Goal: Task Accomplishment & Management: Manage account settings

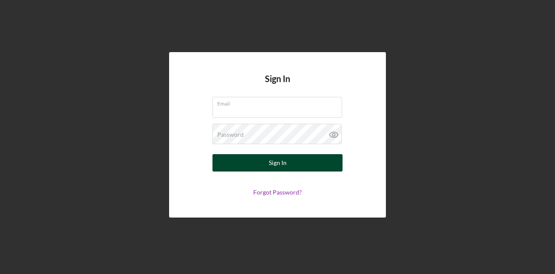
type input "[EMAIL_ADDRESS][DOMAIN_NAME]"
click at [268, 159] on button "Sign In" at bounding box center [278, 162] width 130 height 17
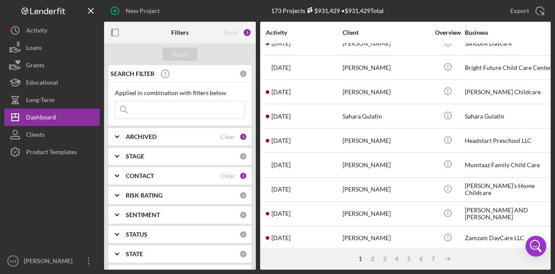
scroll to position [408, 0]
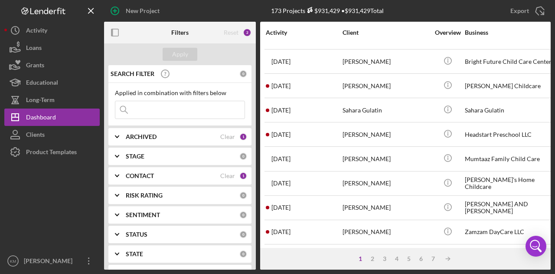
click at [210, 109] on input at bounding box center [179, 109] width 129 height 17
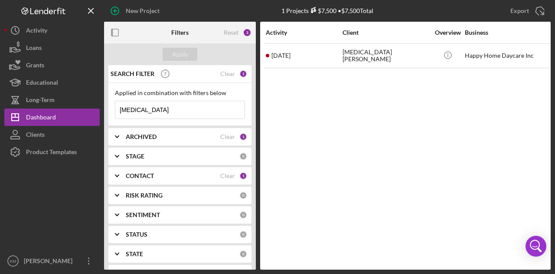
scroll to position [0, 0]
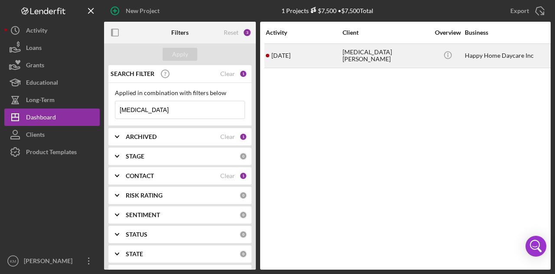
type input "[MEDICAL_DATA]"
click at [344, 55] on div "[MEDICAL_DATA][PERSON_NAME]" at bounding box center [386, 55] width 87 height 23
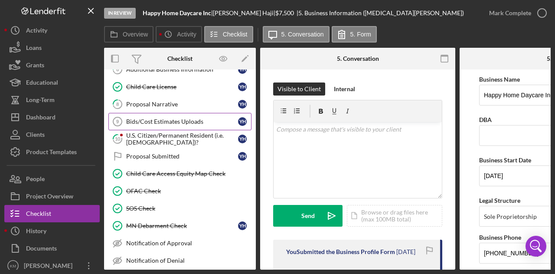
scroll to position [130, 0]
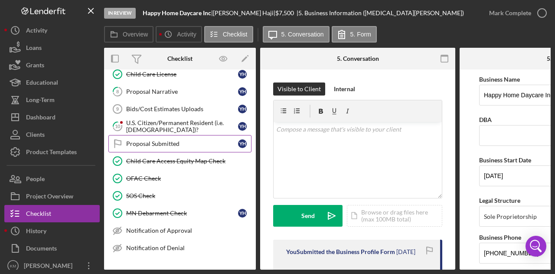
click at [178, 146] on link "Proposal Submitted Proposal Submitted Y H" at bounding box center [179, 143] width 143 height 17
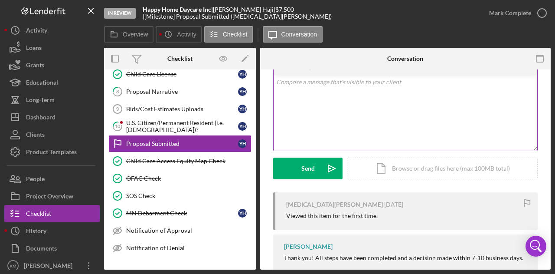
scroll to position [72, 0]
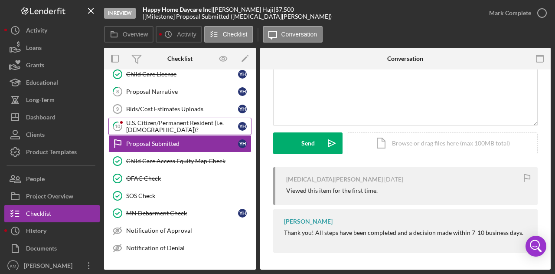
click at [172, 122] on div "U.S. Citizen/Permanent Resident (i.e. [DEMOGRAPHIC_DATA])?" at bounding box center [182, 126] width 112 height 14
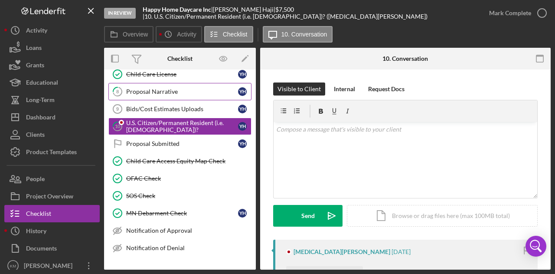
click at [172, 88] on div "Proposal Narrative" at bounding box center [182, 91] width 112 height 7
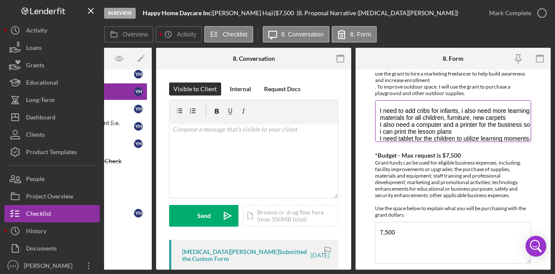
scroll to position [35, 0]
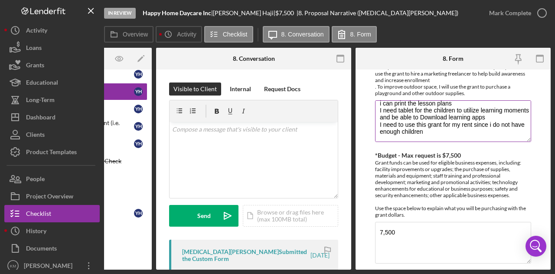
drag, startPoint x: 439, startPoint y: 130, endPoint x: 378, endPoint y: 122, distance: 61.6
click at [378, 122] on textarea "I need to add cribs for infants, i also need more learning materials for all ch…" at bounding box center [453, 121] width 156 height 42
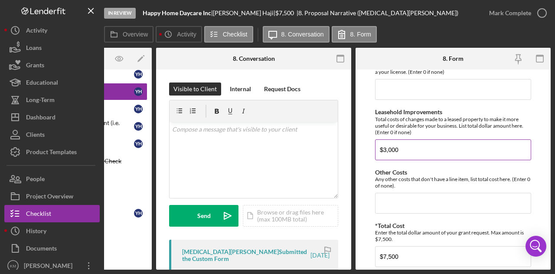
scroll to position [775, 0]
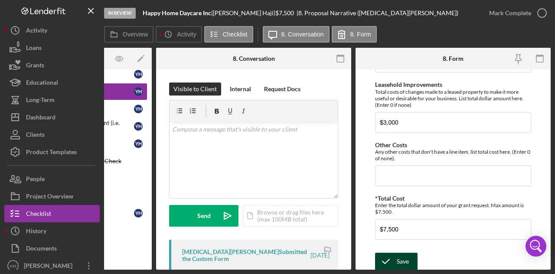
type textarea "I need to add cribs for infants, i also need more learning materials for all ch…"
click at [397, 256] on div "Save" at bounding box center [403, 260] width 12 height 17
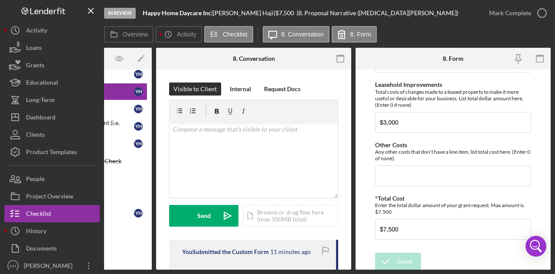
drag, startPoint x: 249, startPoint y: 269, endPoint x: 179, endPoint y: 275, distance: 70.5
click at [179, 273] on html "In Review Happy Home Daycare Inc | [MEDICAL_DATA][PERSON_NAME] | $7,500 $7,500 …" at bounding box center [277, 137] width 555 height 274
drag, startPoint x: 204, startPoint y: 266, endPoint x: 184, endPoint y: 268, distance: 19.6
click at [184, 268] on div "Overview Internal Workflow Stage In Review Icon/Dropdown Arrow Archive (can una…" at bounding box center [327, 159] width 447 height 222
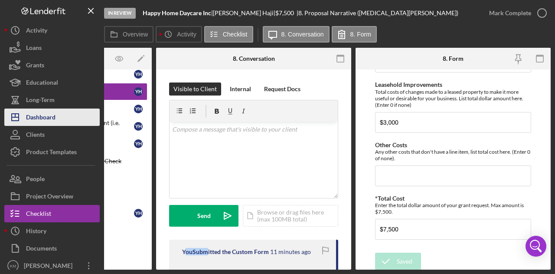
click at [47, 120] on div "Dashboard" at bounding box center [40, 118] width 29 height 20
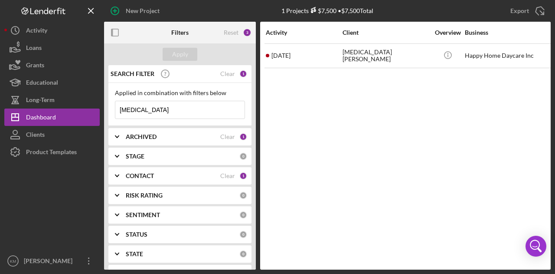
click at [174, 113] on input "[MEDICAL_DATA]" at bounding box center [179, 109] width 129 height 17
click at [175, 113] on input "[MEDICAL_DATA]" at bounding box center [179, 109] width 129 height 17
click at [175, 112] on input "[MEDICAL_DATA]" at bounding box center [179, 109] width 129 height 17
type input "[PERSON_NAME]"
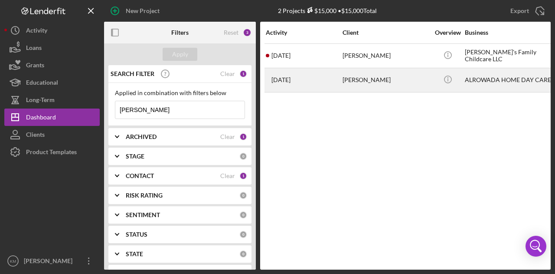
click at [338, 73] on div "[DATE] [PERSON_NAME]" at bounding box center [304, 80] width 76 height 23
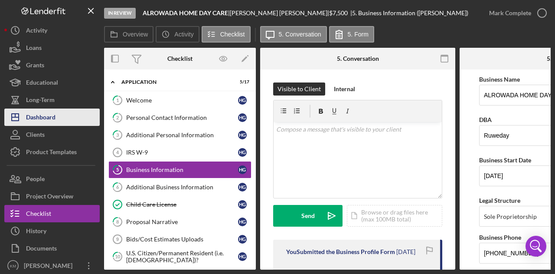
click at [51, 115] on div "Dashboard" at bounding box center [40, 118] width 29 height 20
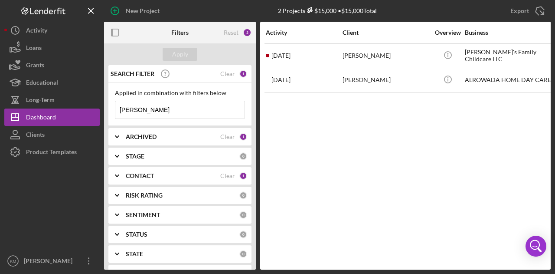
click at [168, 116] on input "[PERSON_NAME]" at bounding box center [179, 109] width 129 height 17
click at [168, 115] on input "[PERSON_NAME]" at bounding box center [179, 109] width 129 height 17
type input "h"
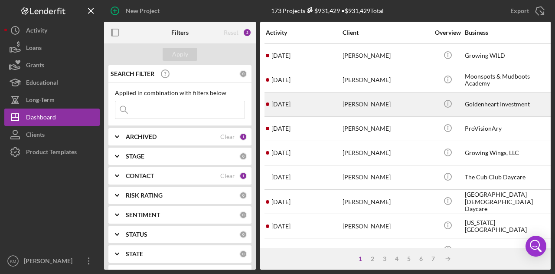
click at [339, 101] on div "[DATE] [PERSON_NAME]" at bounding box center [304, 104] width 76 height 23
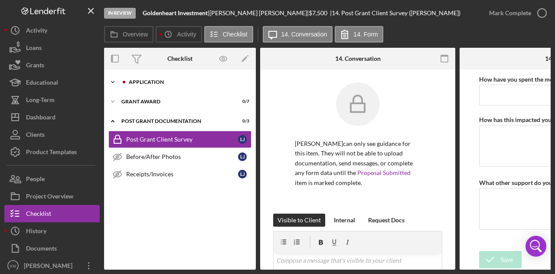
click at [159, 86] on div "Icon/Expander Application 4 / 17" at bounding box center [180, 81] width 152 height 17
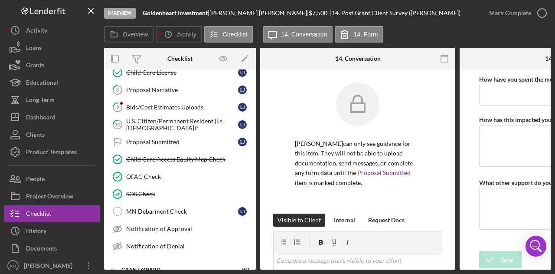
scroll to position [173, 0]
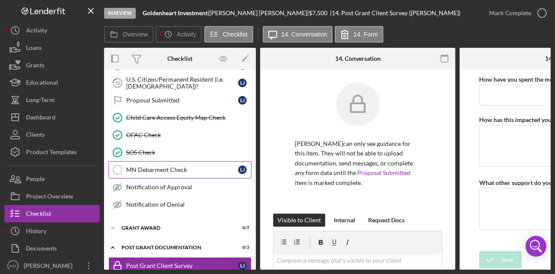
click at [173, 166] on div "MN Debarment Check" at bounding box center [182, 169] width 112 height 7
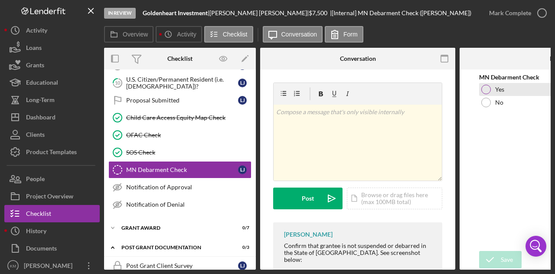
click at [487, 92] on div at bounding box center [486, 90] width 10 height 10
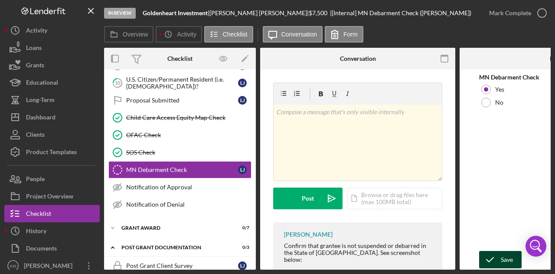
click at [491, 258] on icon "submit" at bounding box center [490, 260] width 22 height 22
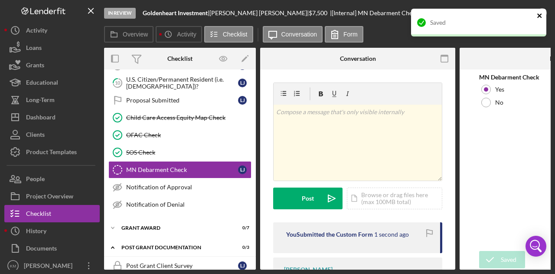
click at [542, 15] on icon "close" at bounding box center [540, 15] width 6 height 7
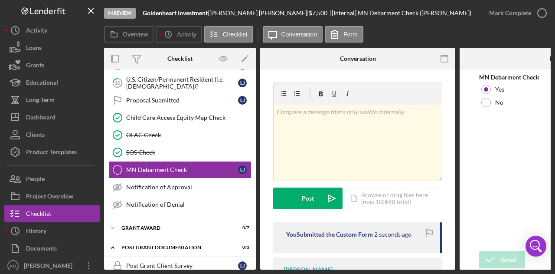
click at [0, 0] on icon "button" at bounding box center [0, 0] width 0 height 0
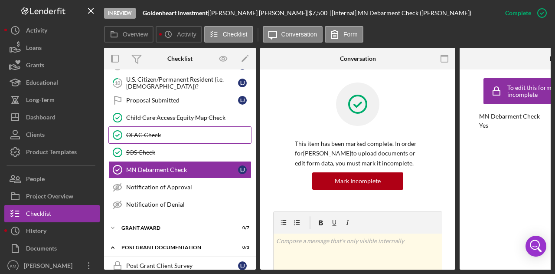
click at [147, 131] on div "OFAC Check" at bounding box center [188, 134] width 125 height 7
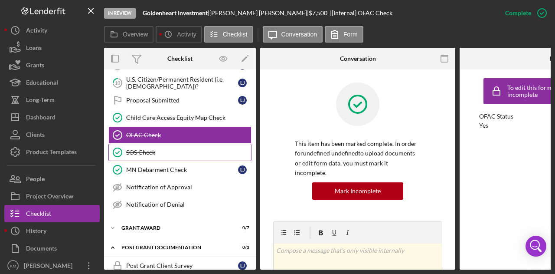
click at [144, 149] on div "SOS Check" at bounding box center [188, 152] width 125 height 7
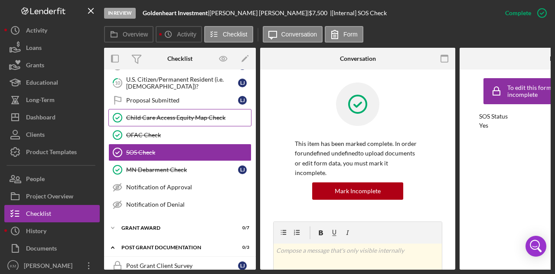
click at [157, 117] on div "Child Care Access Equity Map Check" at bounding box center [188, 117] width 125 height 7
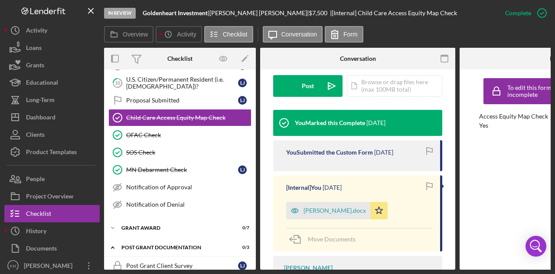
scroll to position [260, 0]
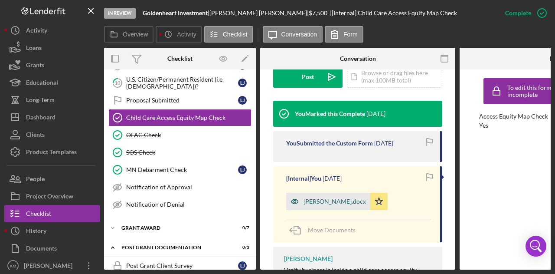
click at [326, 193] on div "[PERSON_NAME].docx" at bounding box center [328, 201] width 84 height 17
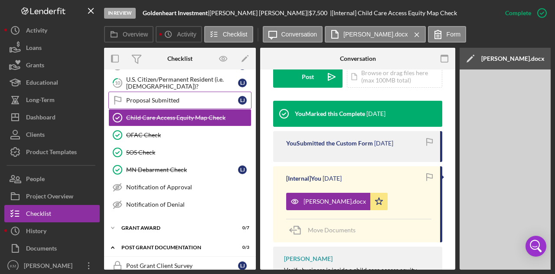
click at [152, 97] on div "Proposal Submitted" at bounding box center [182, 100] width 112 height 7
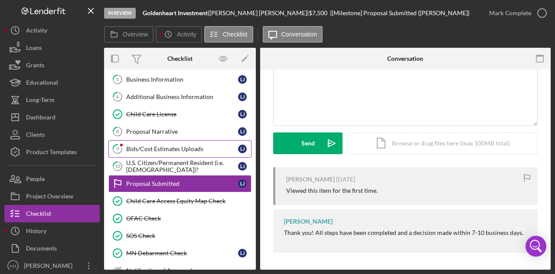
scroll to position [87, 0]
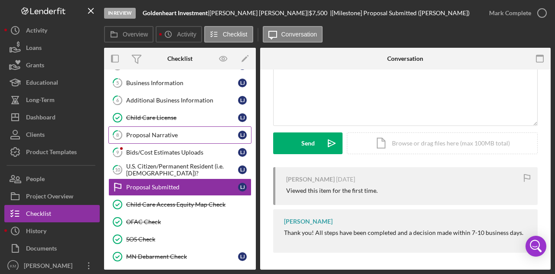
click at [169, 131] on div "Proposal Narrative" at bounding box center [182, 134] width 112 height 7
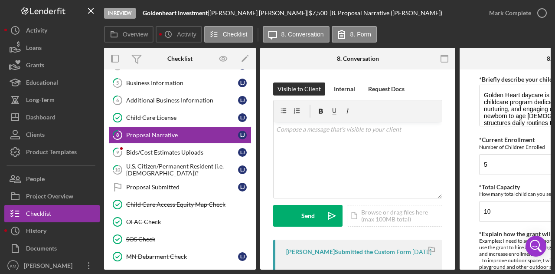
drag, startPoint x: 365, startPoint y: 269, endPoint x: 450, endPoint y: 264, distance: 85.2
click at [450, 265] on div "Overview Internal Workflow Stage In Review Icon/Dropdown Arrow Archive (can una…" at bounding box center [327, 159] width 447 height 222
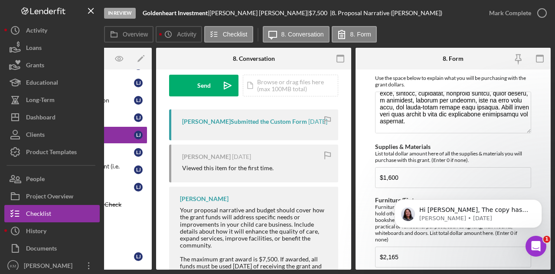
scroll to position [237, 0]
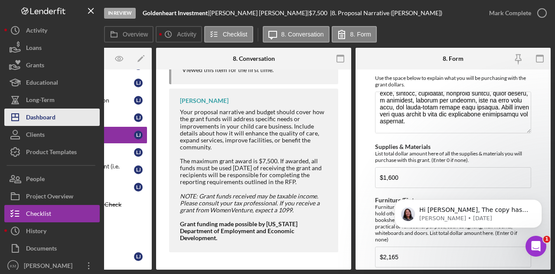
click at [59, 117] on button "Icon/Dashboard Dashboard" at bounding box center [51, 116] width 95 height 17
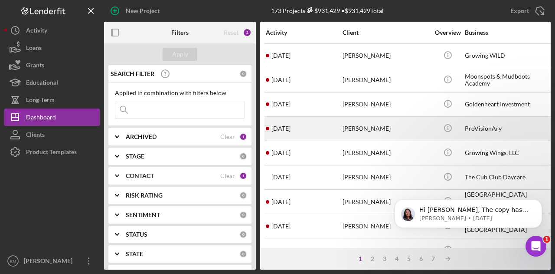
click at [373, 135] on div "[PERSON_NAME]" at bounding box center [386, 128] width 87 height 23
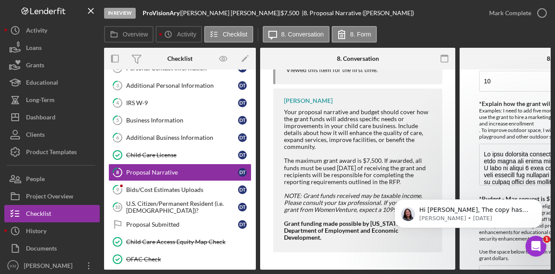
scroll to position [406, 0]
click at [191, 189] on div "Bids/Cost Estimates Uploads" at bounding box center [182, 189] width 112 height 7
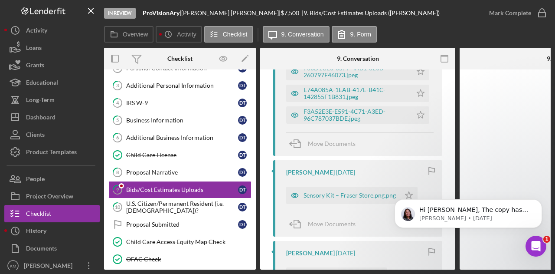
scroll to position [130, 0]
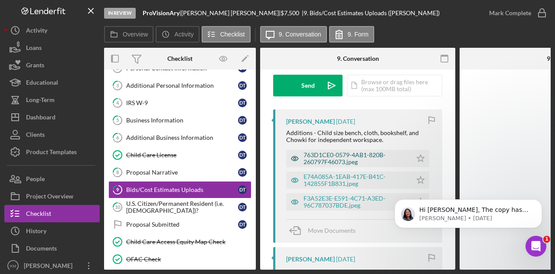
click at [325, 166] on div "763D1CE0-0579-4AB1-820B-260797F46073.jpeg" at bounding box center [349, 158] width 126 height 17
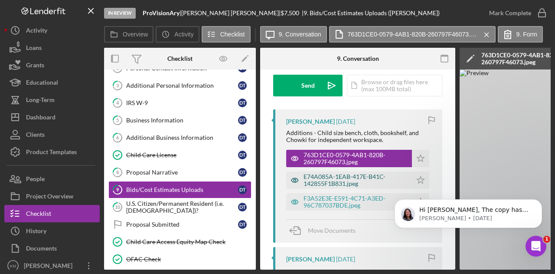
click at [323, 178] on div "E74A085A-1EAB-417E-B41C-142855F1B831.jpeg" at bounding box center [356, 180] width 104 height 14
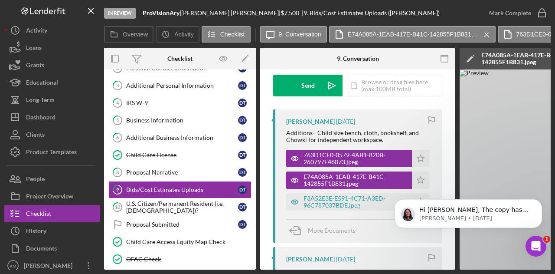
drag, startPoint x: 272, startPoint y: 270, endPoint x: 315, endPoint y: 269, distance: 42.5
click at [315, 269] on div "In Review ProVisionAry | [PERSON_NAME] | $7,500 $7,500 | 9. Bids/Cost Estimates…" at bounding box center [277, 137] width 555 height 274
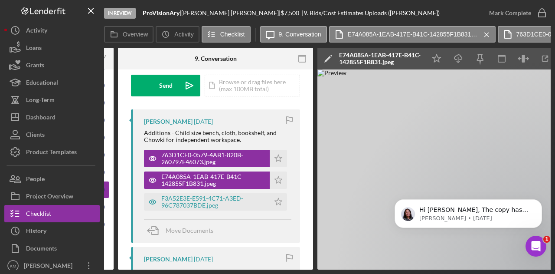
scroll to position [0, 0]
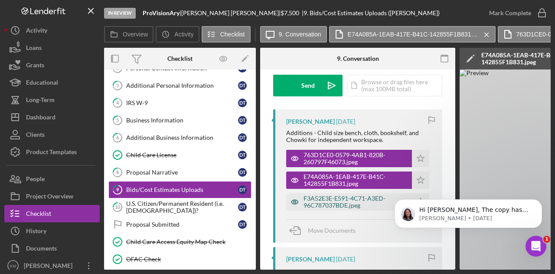
click at [334, 198] on div "F3A52E3E-E591-4C71-A3ED-96C787037BDE.jpeg" at bounding box center [356, 202] width 104 height 14
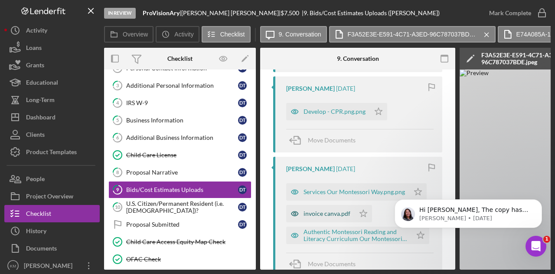
scroll to position [434, 0]
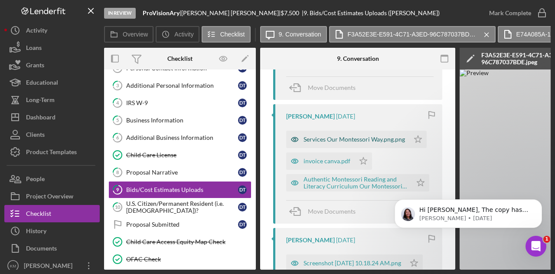
click at [326, 139] on div "Services Our Montessori Way.png.png" at bounding box center [354, 139] width 101 height 7
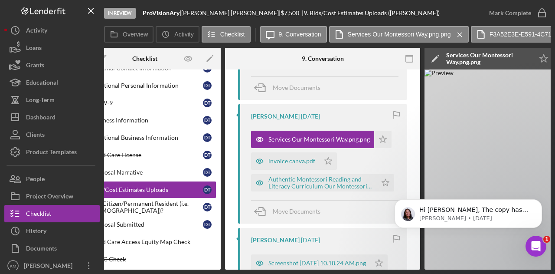
scroll to position [0, 36]
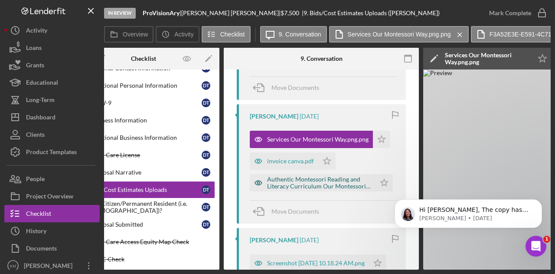
click at [293, 176] on div "Authentic Montessori Reading and Literacy Curriculum Our Montessori Way.png.png" at bounding box center [319, 183] width 104 height 14
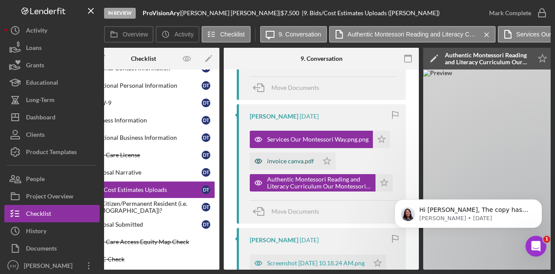
click at [296, 156] on div "invoice canva.pdf" at bounding box center [284, 160] width 69 height 17
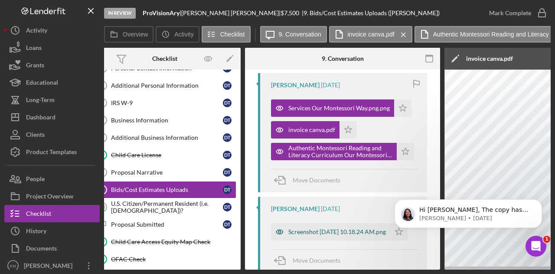
scroll to position [520, 0]
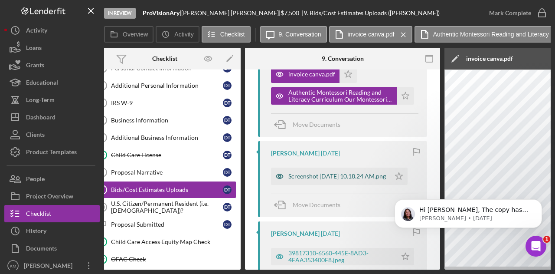
click at [330, 173] on div "Screenshot [DATE] 10.18.24 AM.png" at bounding box center [337, 176] width 98 height 7
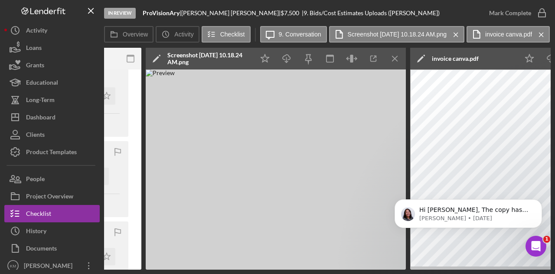
scroll to position [0, 90]
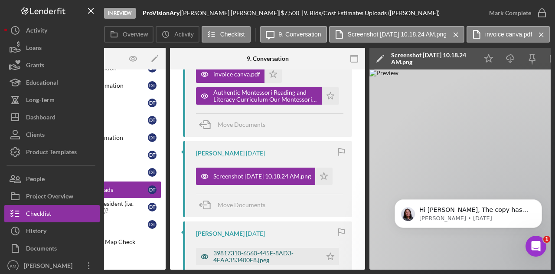
click at [229, 252] on div "39817310-6560-445E-8AD3-4EAA353400E8.jpeg" at bounding box center [265, 256] width 104 height 14
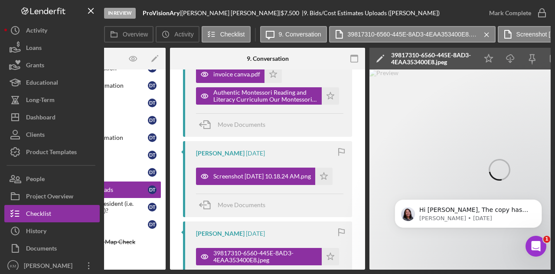
scroll to position [0, 481]
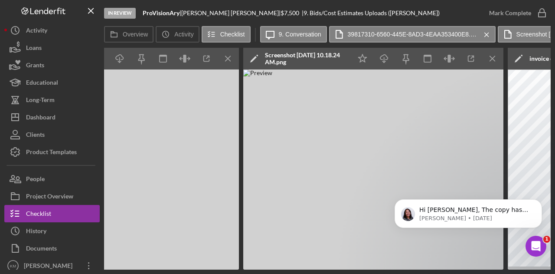
drag, startPoint x: 228, startPoint y: 269, endPoint x: 206, endPoint y: 268, distance: 21.7
click at [206, 268] on div "Overview Internal Workflow Stage In Review Icon/Dropdown Arrow Archive (can una…" at bounding box center [327, 159] width 447 height 222
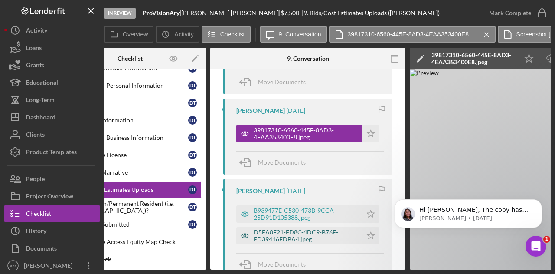
scroll to position [651, 0]
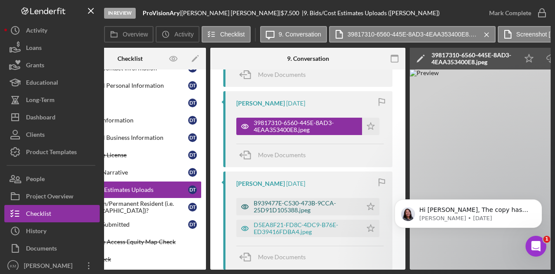
click at [265, 204] on div "B939477E-C530-473B-9CCA-25D91D105388.jpeg" at bounding box center [306, 206] width 104 height 14
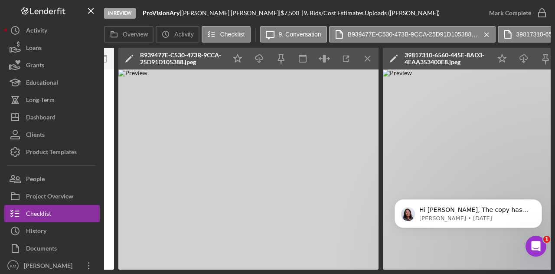
scroll to position [0, 347]
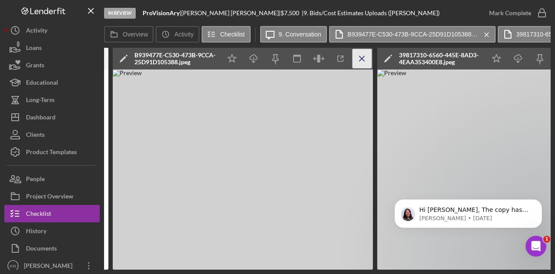
click at [353, 59] on icon "Icon/Menu Close" at bounding box center [363, 59] width 20 height 20
click at [358, 59] on icon "Icon/Menu Close" at bounding box center [363, 59] width 20 height 20
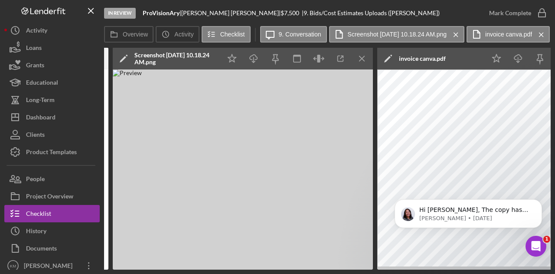
click at [358, 59] on icon "Icon/Menu Close" at bounding box center [363, 59] width 20 height 20
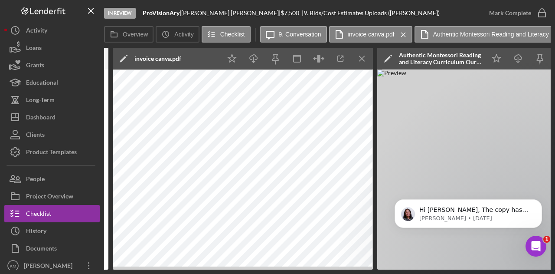
click at [358, 59] on icon "Icon/Menu Close" at bounding box center [363, 59] width 20 height 20
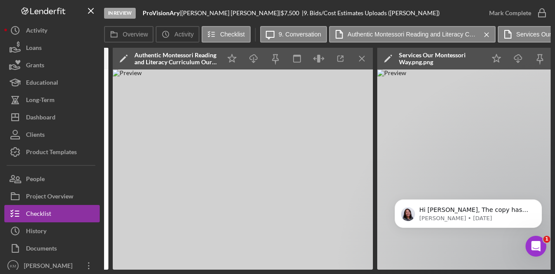
click at [358, 59] on icon "Icon/Menu Close" at bounding box center [363, 59] width 20 height 20
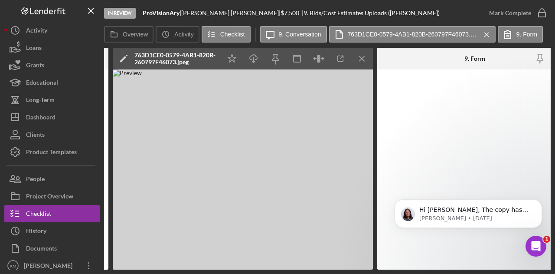
click at [358, 59] on icon "Icon/Menu Close" at bounding box center [363, 59] width 20 height 20
